Goal: Ask a question: Seek information or help from site administrators or community

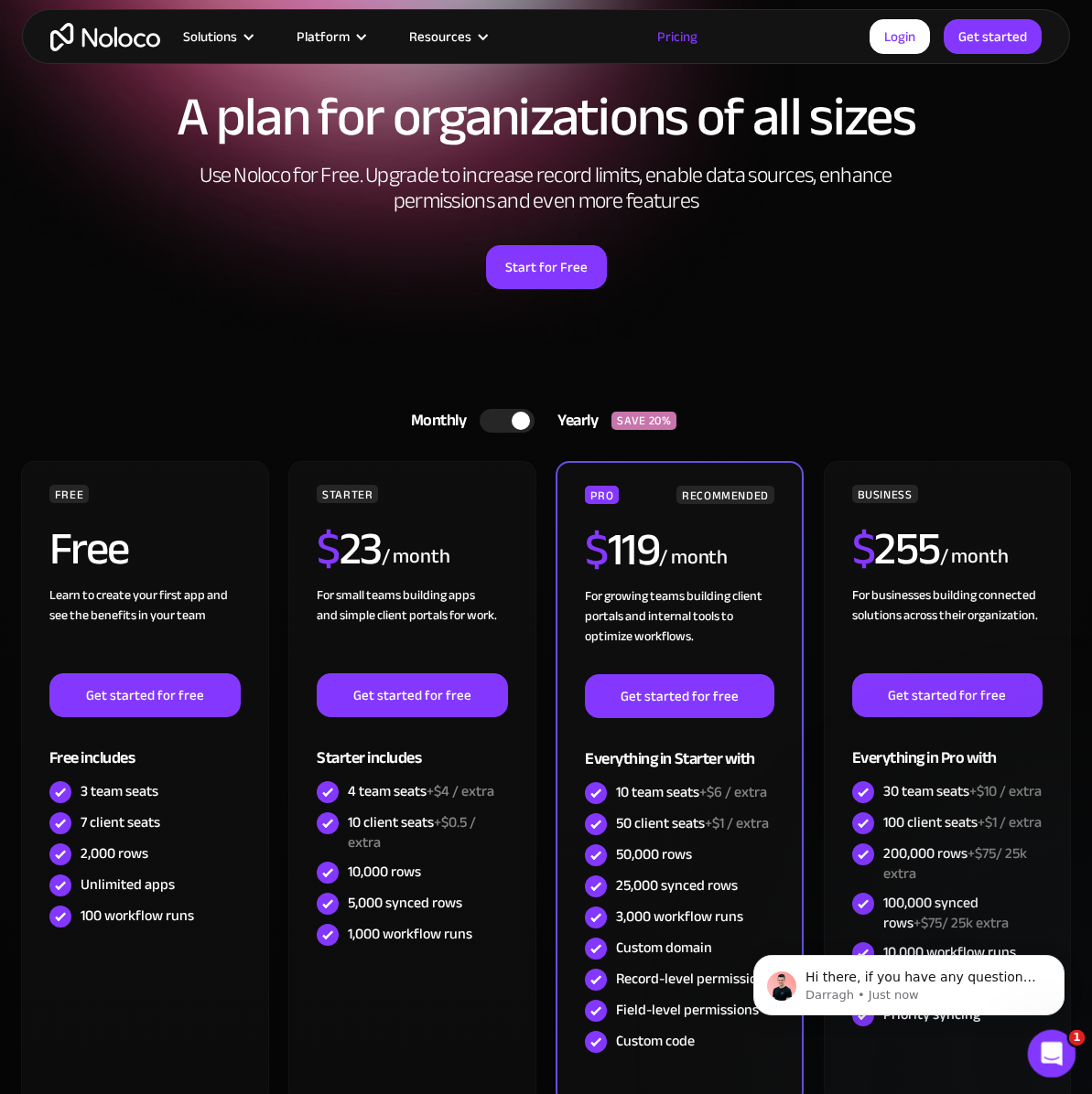
click at [1044, 1057] on icon "Open Intercom Messenger" at bounding box center [1049, 1051] width 30 height 30
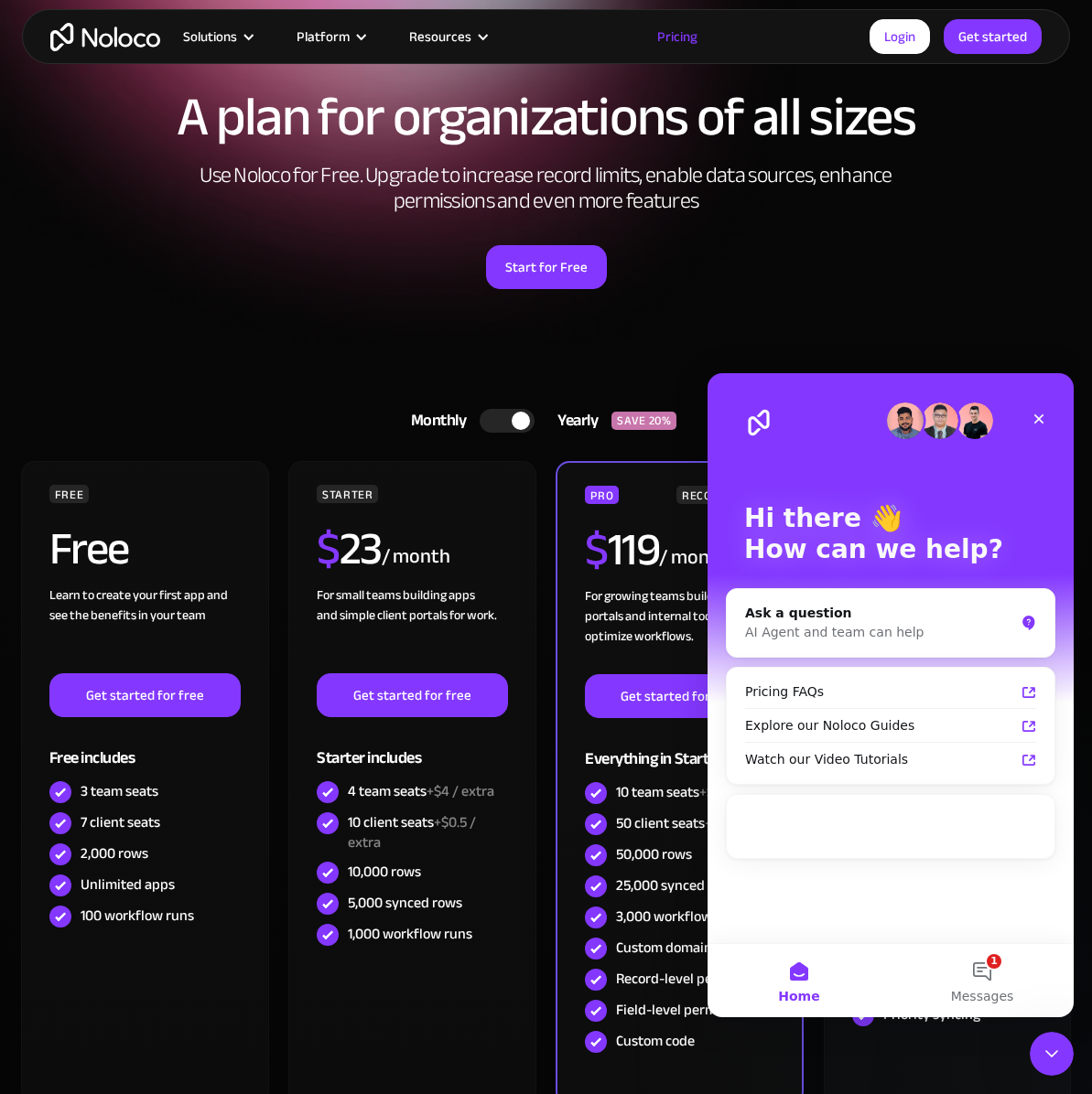
scroll to position [117, 0]
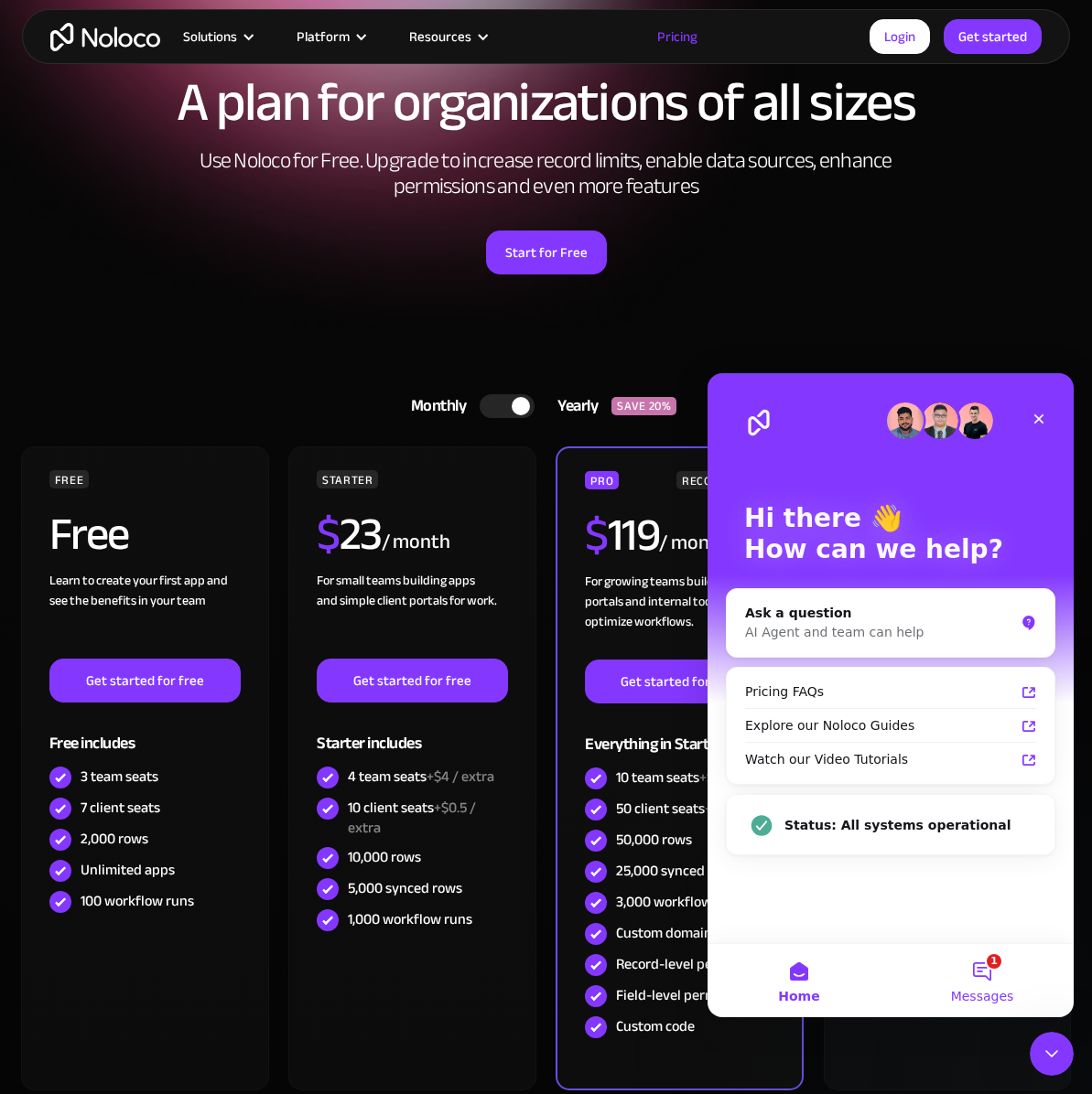
click at [961, 964] on button "1 Messages" at bounding box center [981, 981] width 183 height 73
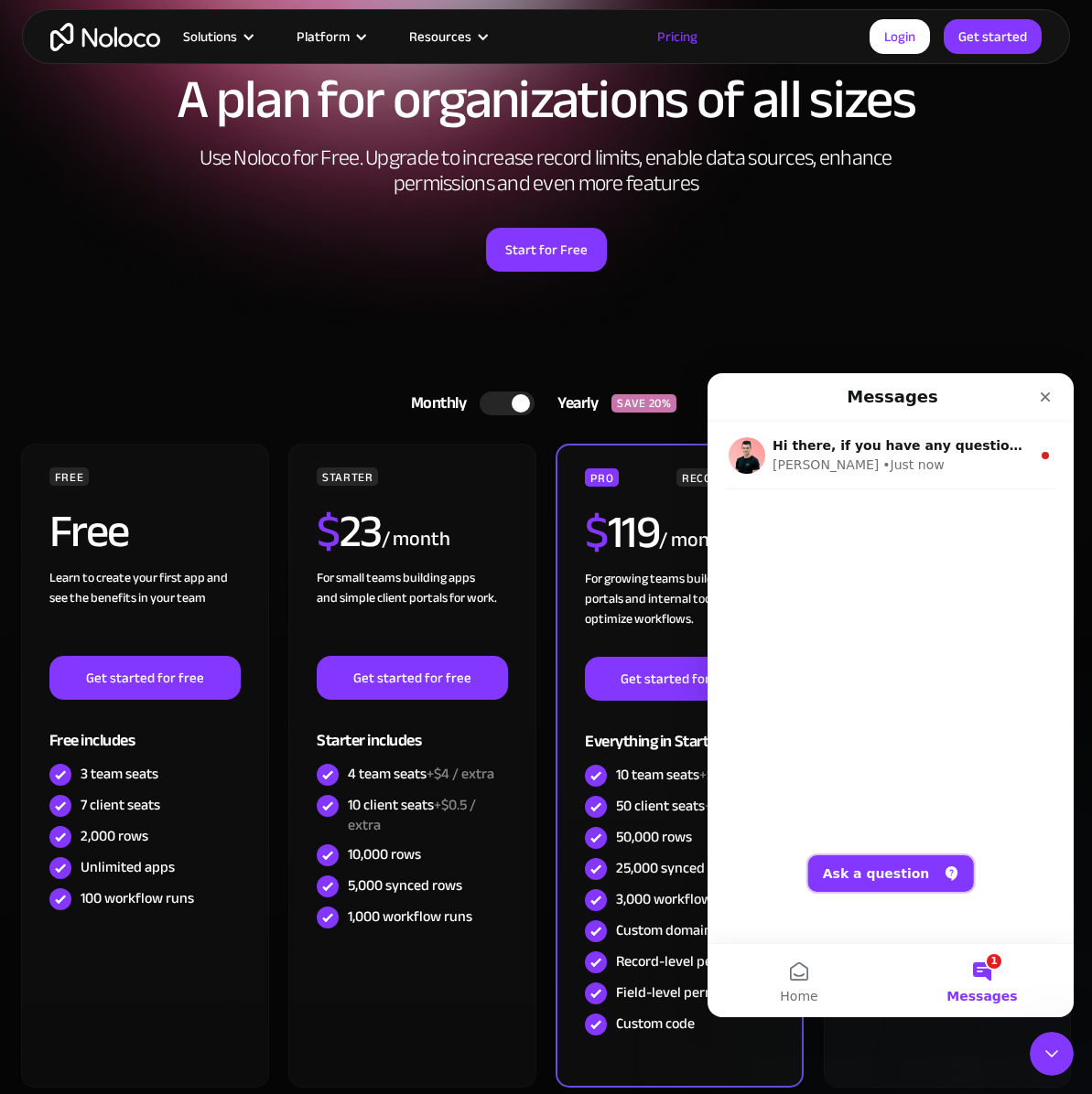
click at [874, 881] on button "Ask a question" at bounding box center [890, 874] width 165 height 37
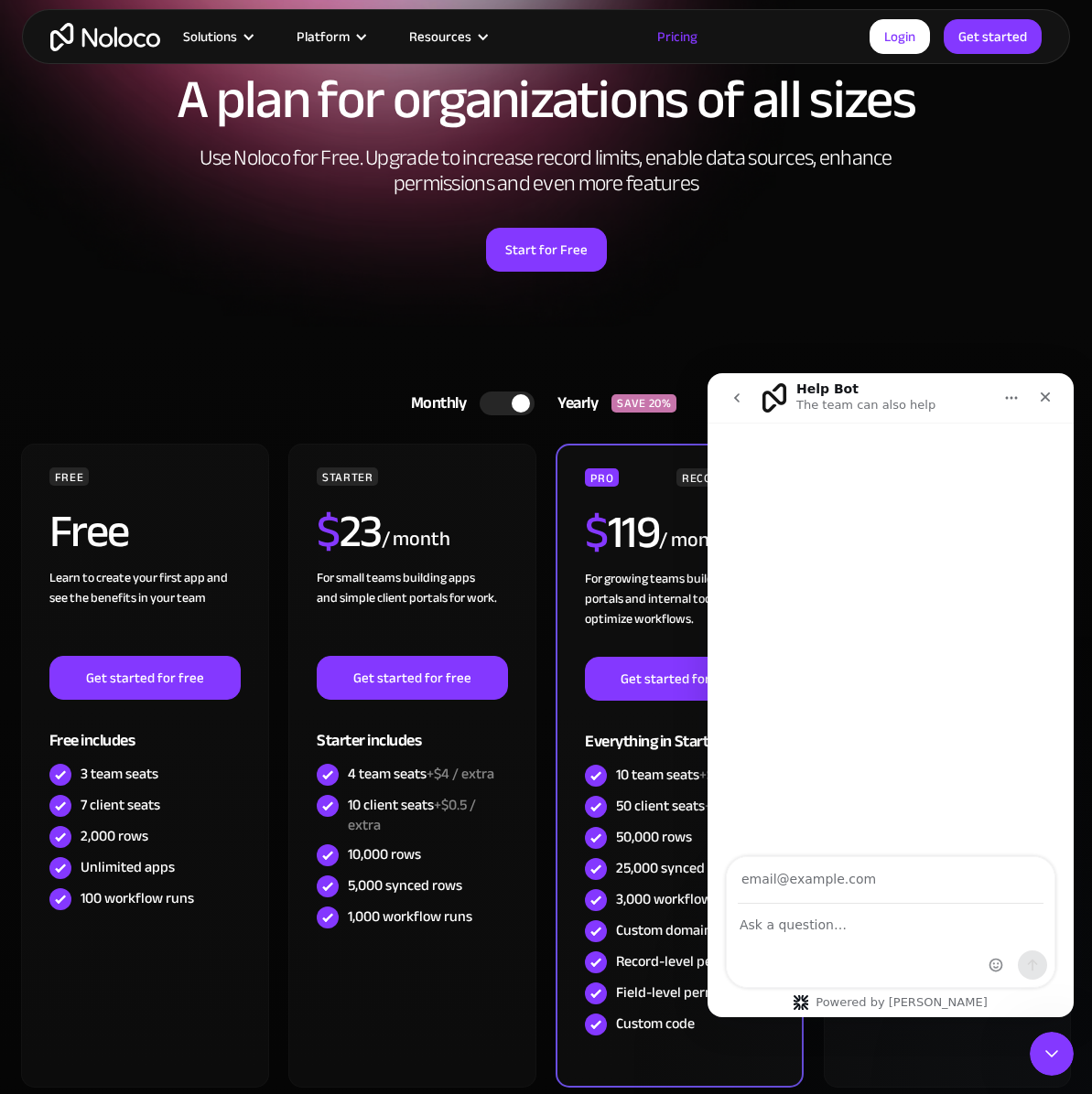
scroll to position [119, 0]
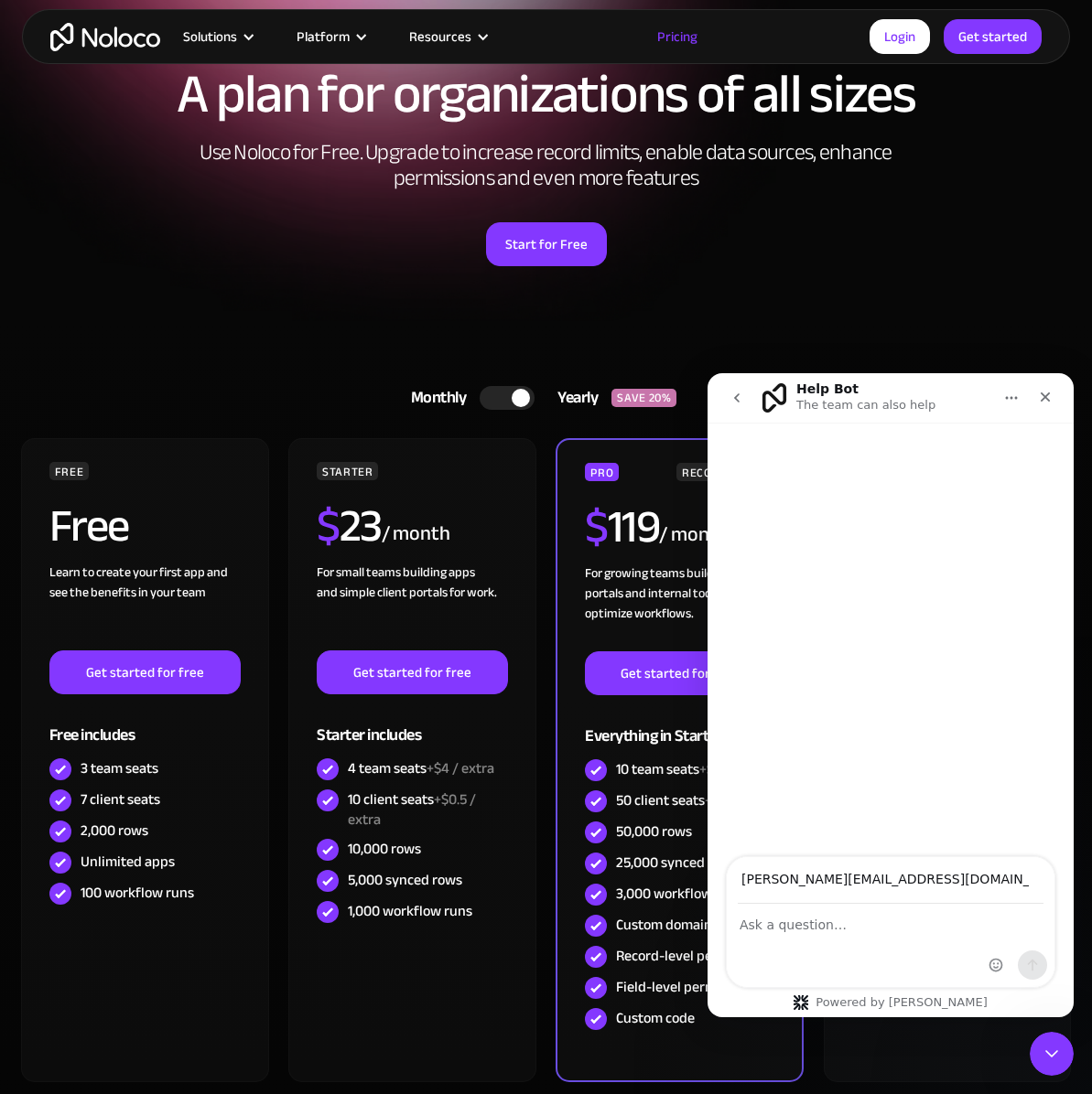
type input "liam@four-chambers.com"
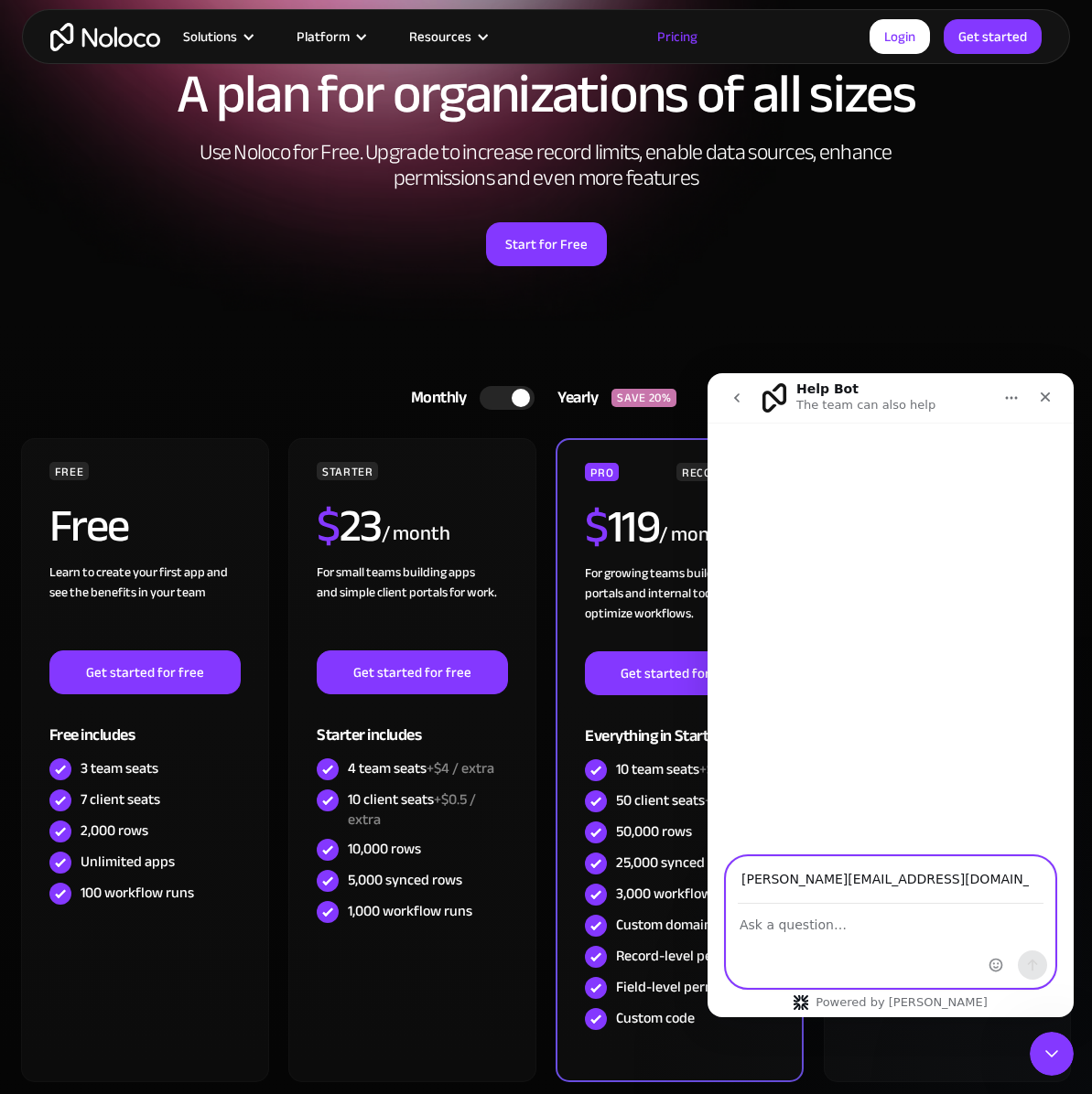
click at [864, 920] on textarea "Ask a question…" at bounding box center [890, 920] width 328 height 31
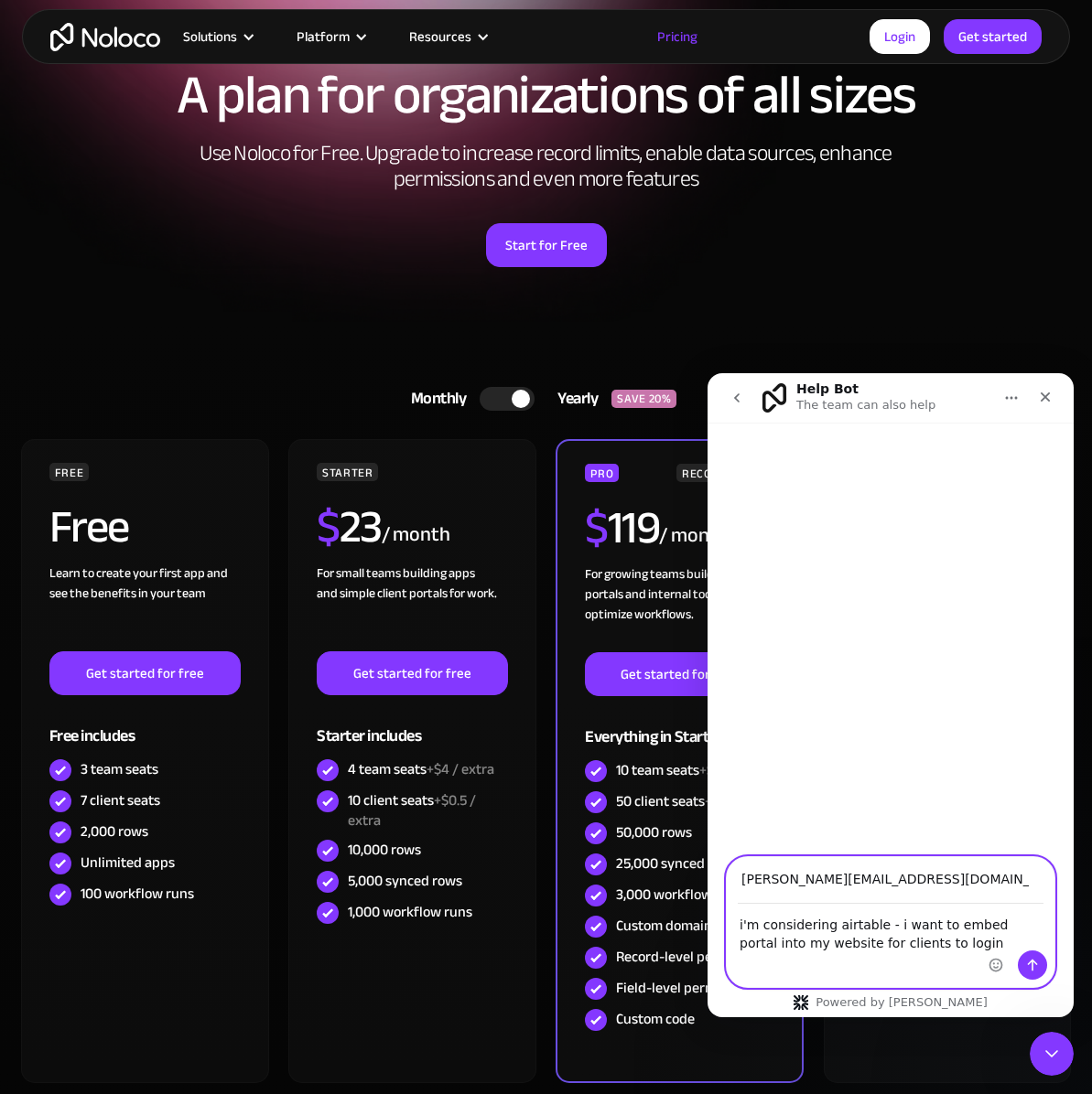
type textarea "i'm considering airtable - i want to embed portal into my website for clients t…"
click at [1022, 964] on button "Send a message…" at bounding box center [1032, 965] width 29 height 29
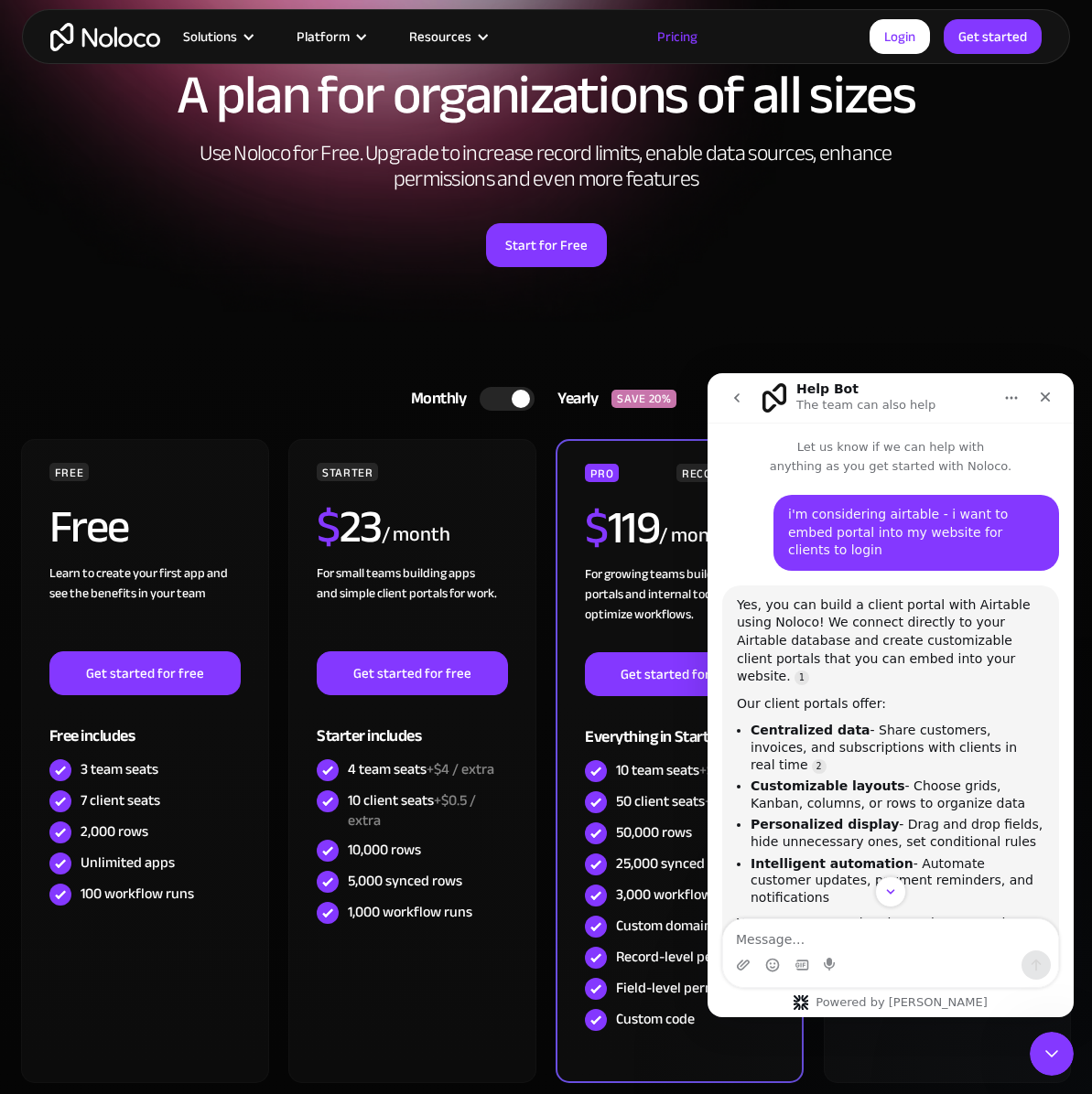
scroll to position [136, 0]
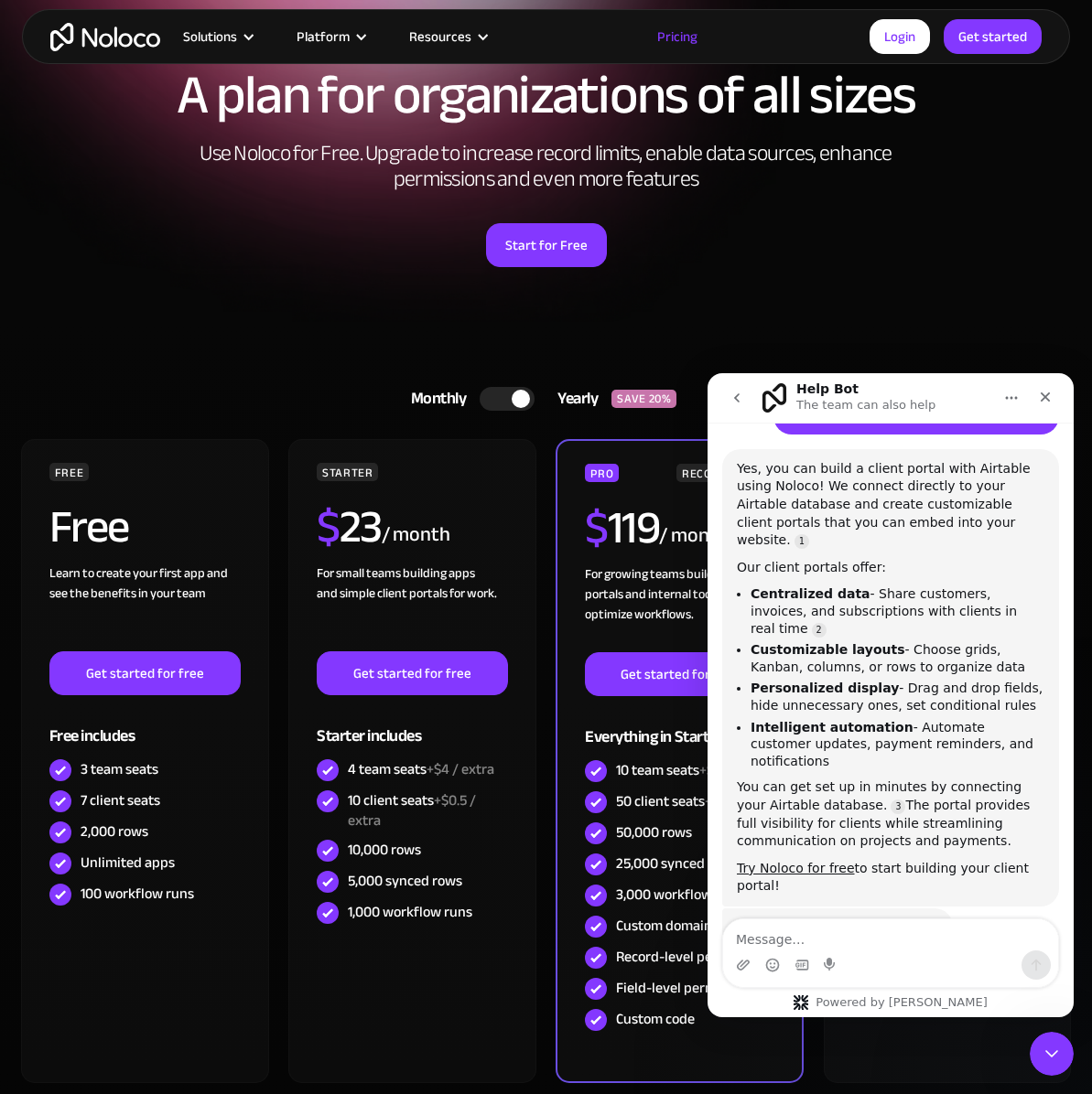
click at [673, 41] on link "Pricing" at bounding box center [676, 36] width 86 height 24
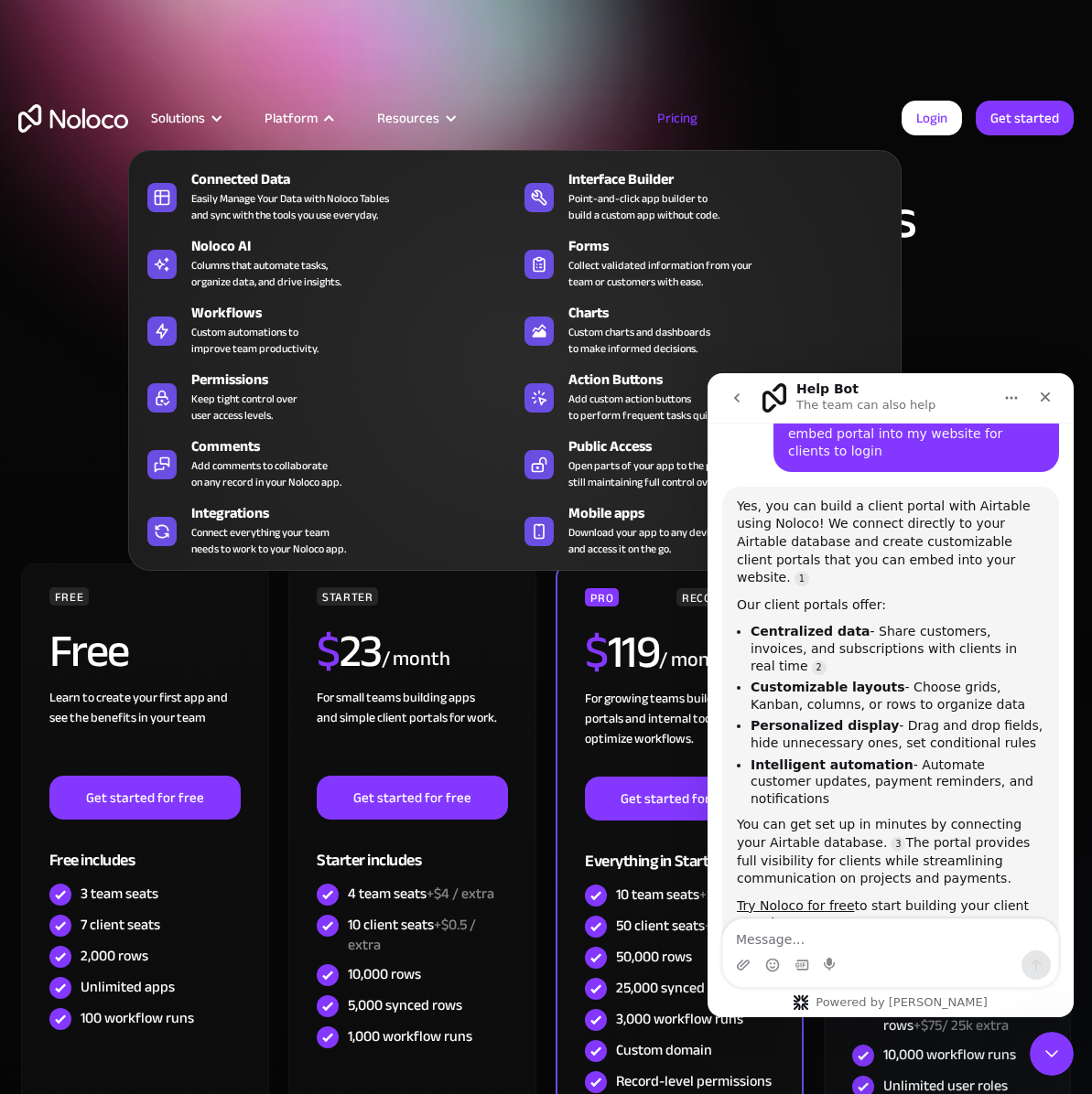
scroll to position [136, 0]
